Goal: Information Seeking & Learning: Learn about a topic

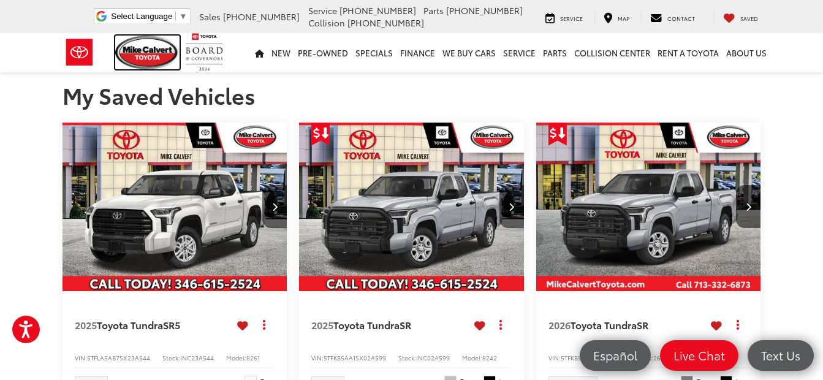
click at [148, 55] on img at bounding box center [147, 53] width 65 height 34
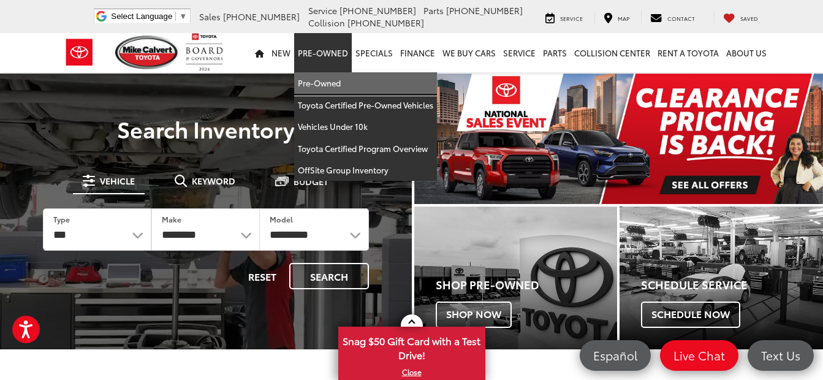
click at [332, 79] on link "Pre-Owned" at bounding box center [365, 83] width 143 height 22
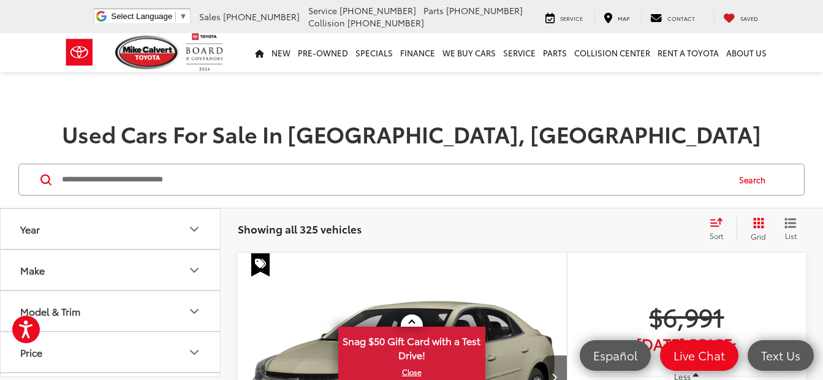
click at [195, 268] on icon "Make" at bounding box center [194, 270] width 15 height 15
click at [165, 93] on img at bounding box center [165, 93] width 0 height 0
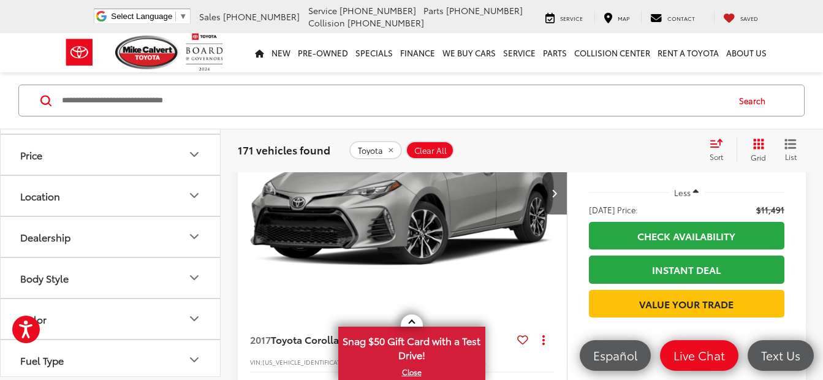
scroll to position [797, 0]
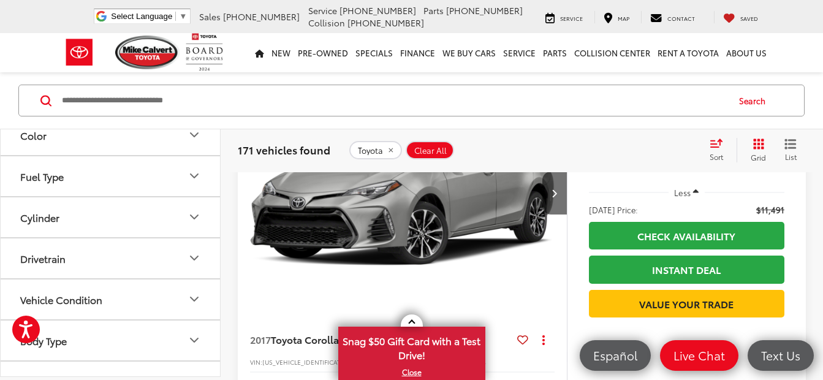
click at [192, 127] on div "Search" at bounding box center [411, 100] width 823 height 57
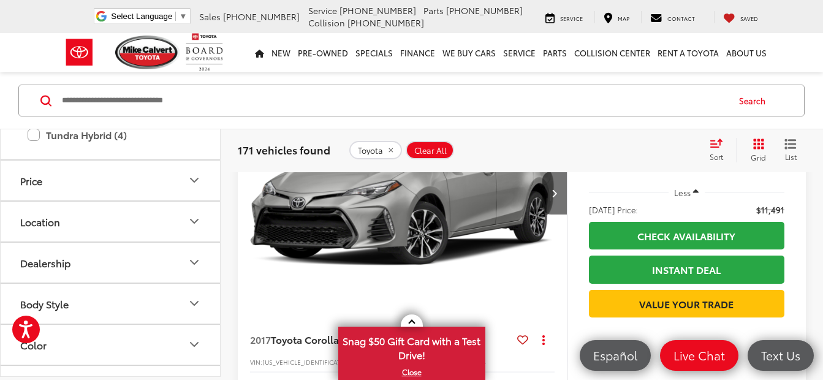
scroll to position [1226, 0]
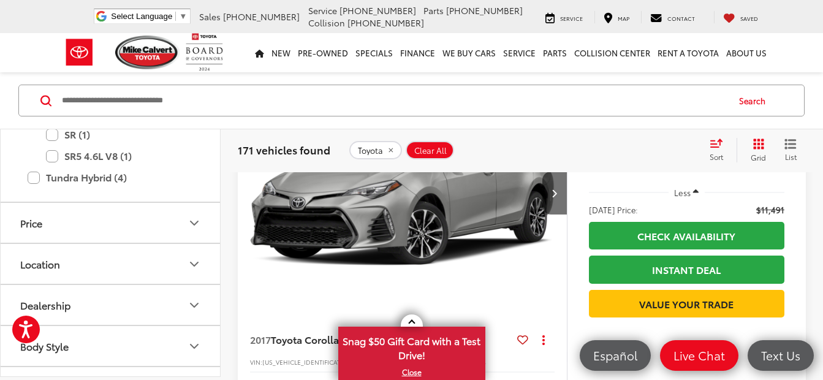
scroll to position [79, 0]
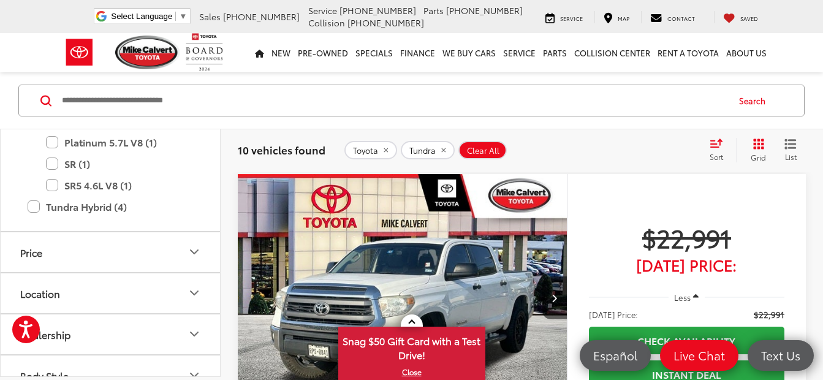
click at [414, 324] on span at bounding box center [411, 323] width 7 height 7
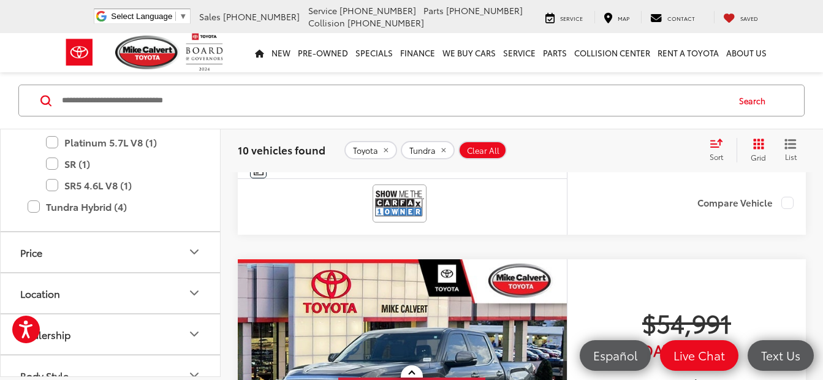
scroll to position [3266, 0]
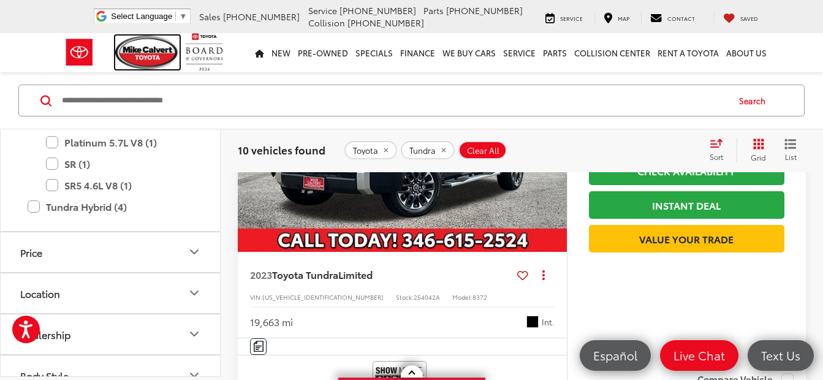
drag, startPoint x: 142, startPoint y: 44, endPoint x: 173, endPoint y: 55, distance: 32.9
click at [142, 43] on img at bounding box center [147, 53] width 65 height 34
